Goal: Find specific fact: Find specific fact

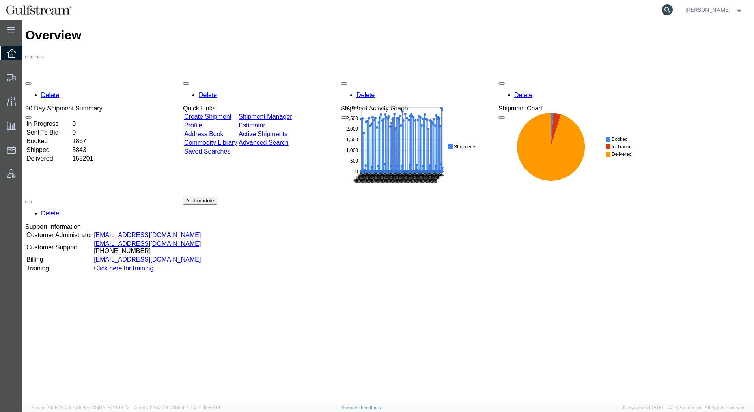
click at [668, 12] on icon at bounding box center [667, 9] width 11 height 11
click at [495, 4] on input "search" at bounding box center [542, 9] width 240 height 19
type input "240612019"
click at [668, 9] on icon at bounding box center [667, 9] width 11 height 11
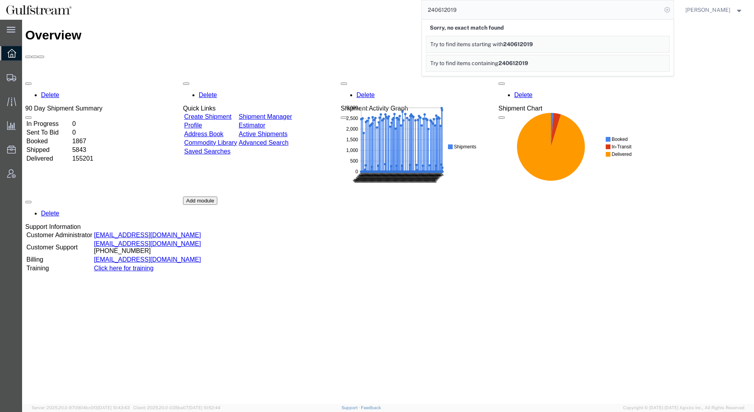
click at [669, 13] on icon at bounding box center [667, 9] width 11 height 11
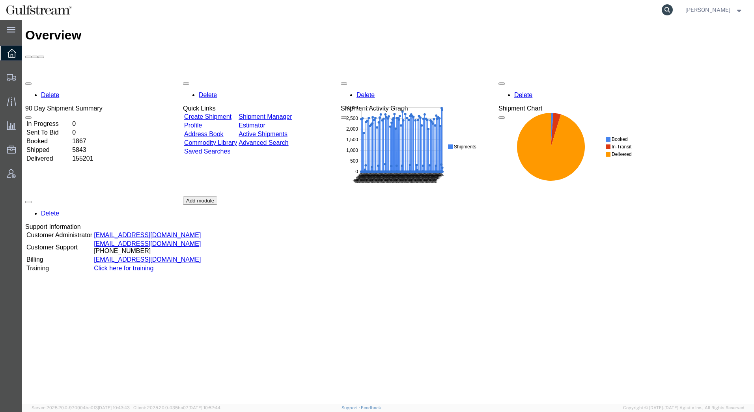
click at [669, 12] on icon at bounding box center [667, 9] width 11 height 11
click at [598, 11] on input "search" at bounding box center [542, 9] width 240 height 19
click at [534, 9] on input "search" at bounding box center [542, 9] width 240 height 19
drag, startPoint x: 587, startPoint y: 11, endPoint x: 454, endPoint y: -11, distance: 134.2
click at [454, 0] on html "main_menu Created with Sketch. Collapse Menu Overview Shipments Shipment Manage…" at bounding box center [377, 206] width 754 height 412
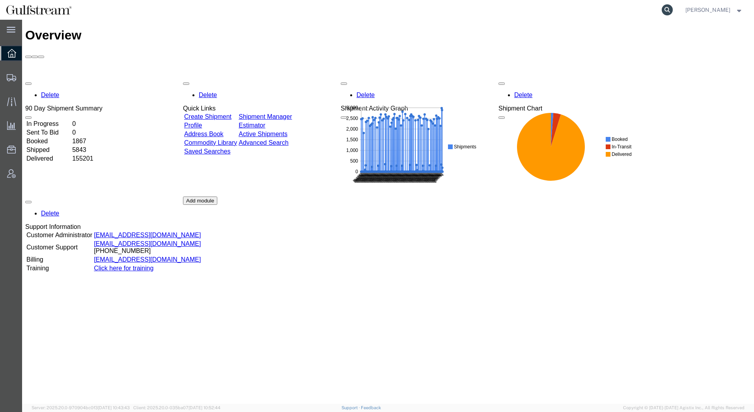
click at [668, 10] on icon at bounding box center [667, 9] width 11 height 11
click at [549, 9] on input "search" at bounding box center [542, 9] width 240 height 19
click at [515, 14] on input "search" at bounding box center [542, 9] width 240 height 19
type input "610370292719"
click at [667, 10] on icon at bounding box center [667, 9] width 11 height 11
